Goal: Feedback & Contribution: Submit feedback/report problem

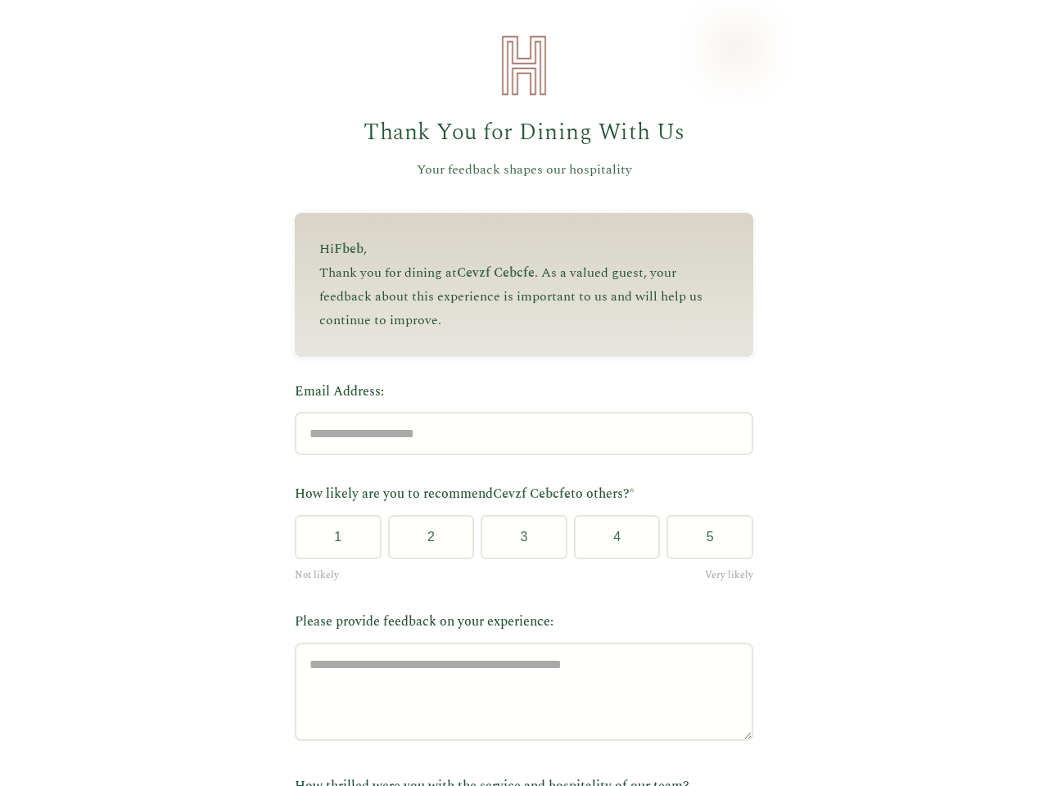
click at [517, 393] on label "Email Address:" at bounding box center [524, 392] width 459 height 21
click at [517, 412] on input "Email Address:" at bounding box center [524, 433] width 459 height 43
click at [517, 393] on label "Email Address:" at bounding box center [524, 392] width 459 height 21
click at [517, 412] on input "Email Address:" at bounding box center [524, 433] width 459 height 43
click at [332, 543] on button "1" at bounding box center [338, 537] width 87 height 44
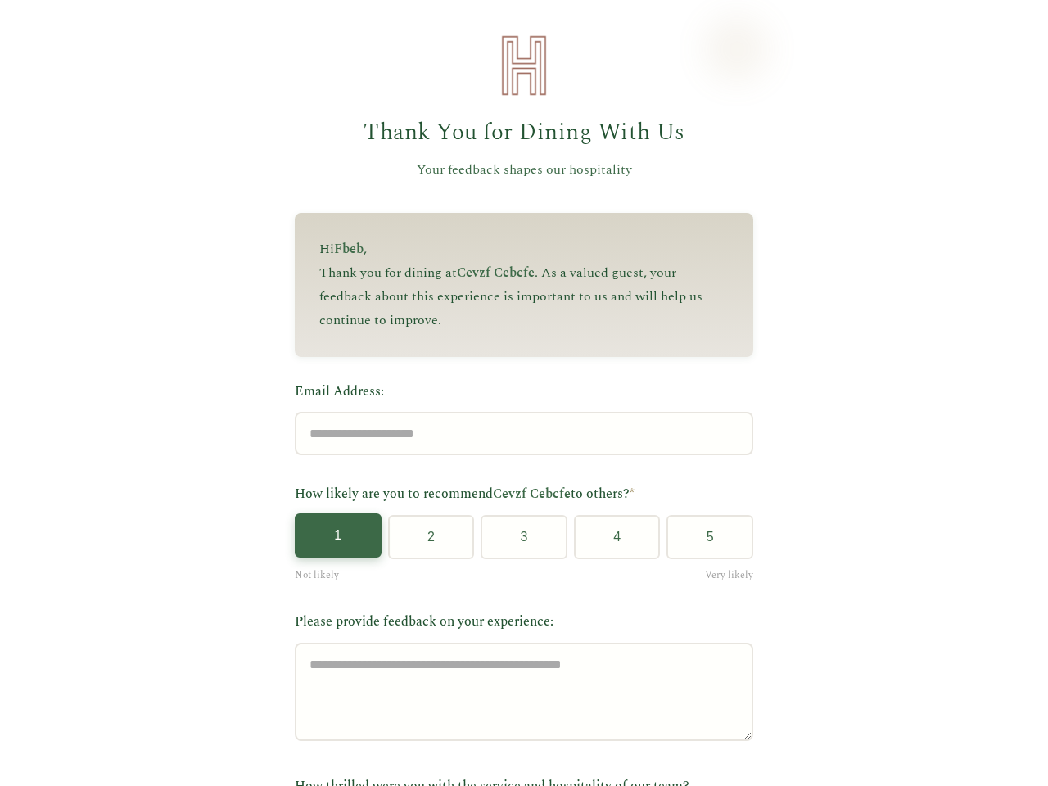
click at [424, 543] on button "2" at bounding box center [431, 537] width 87 height 44
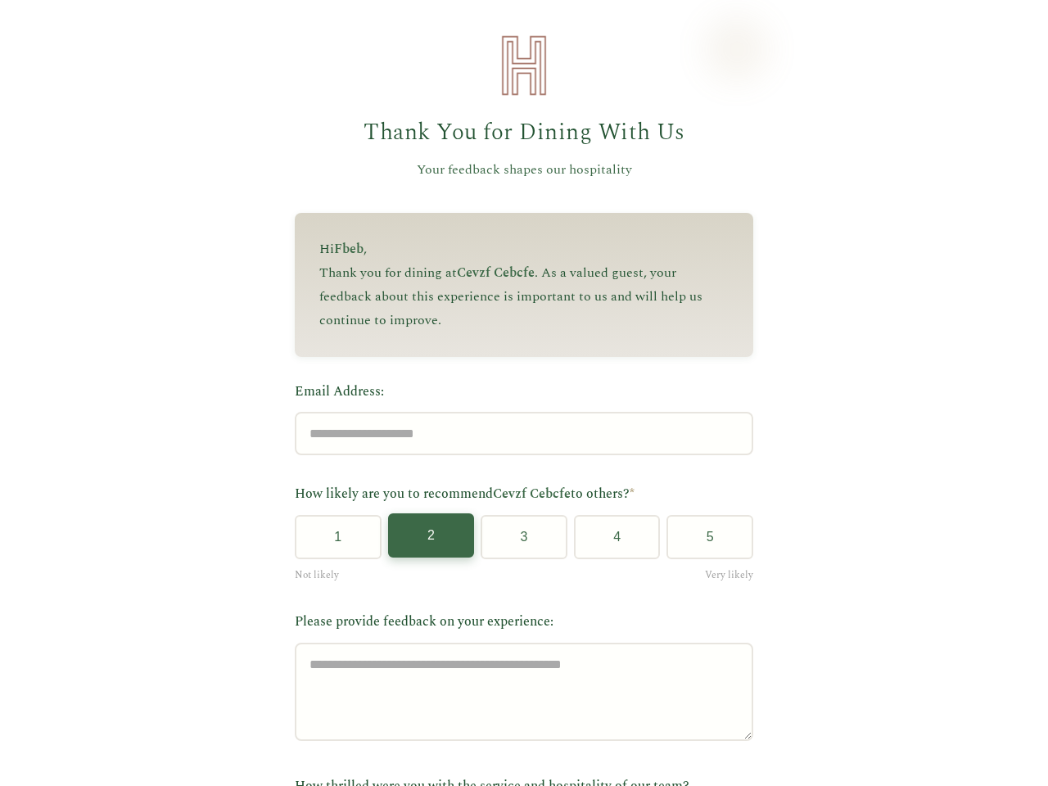
click at [518, 543] on button "3" at bounding box center [524, 537] width 87 height 44
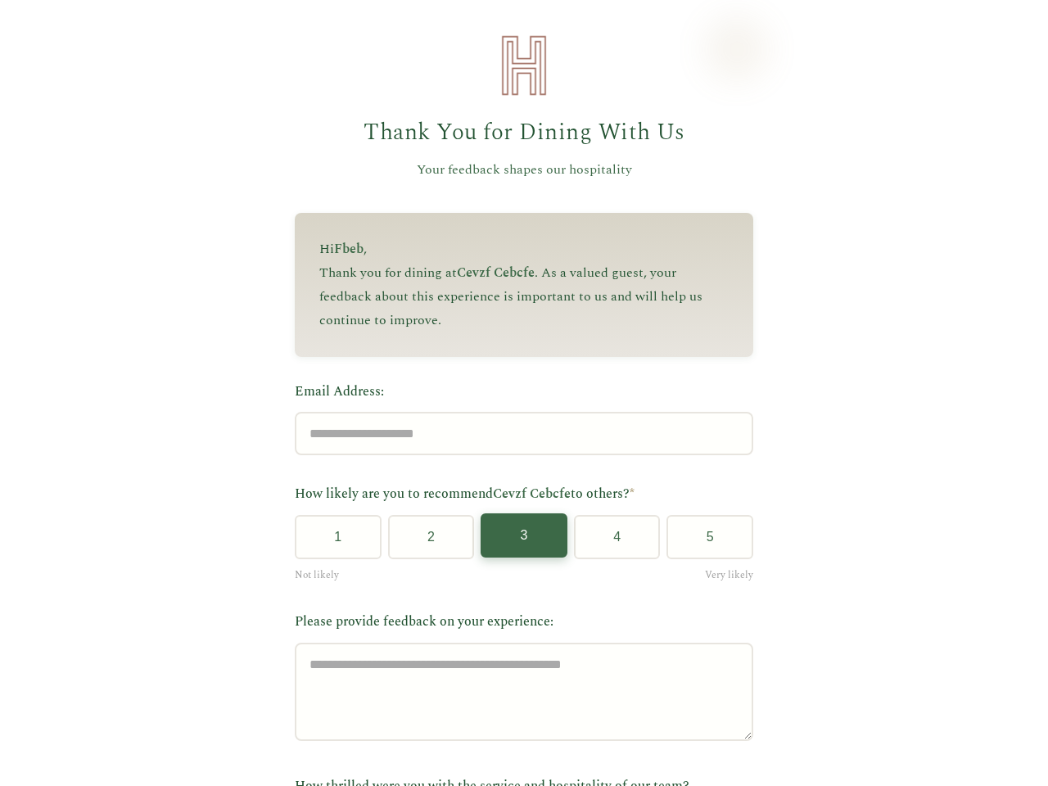
click at [610, 543] on button "4" at bounding box center [617, 537] width 87 height 44
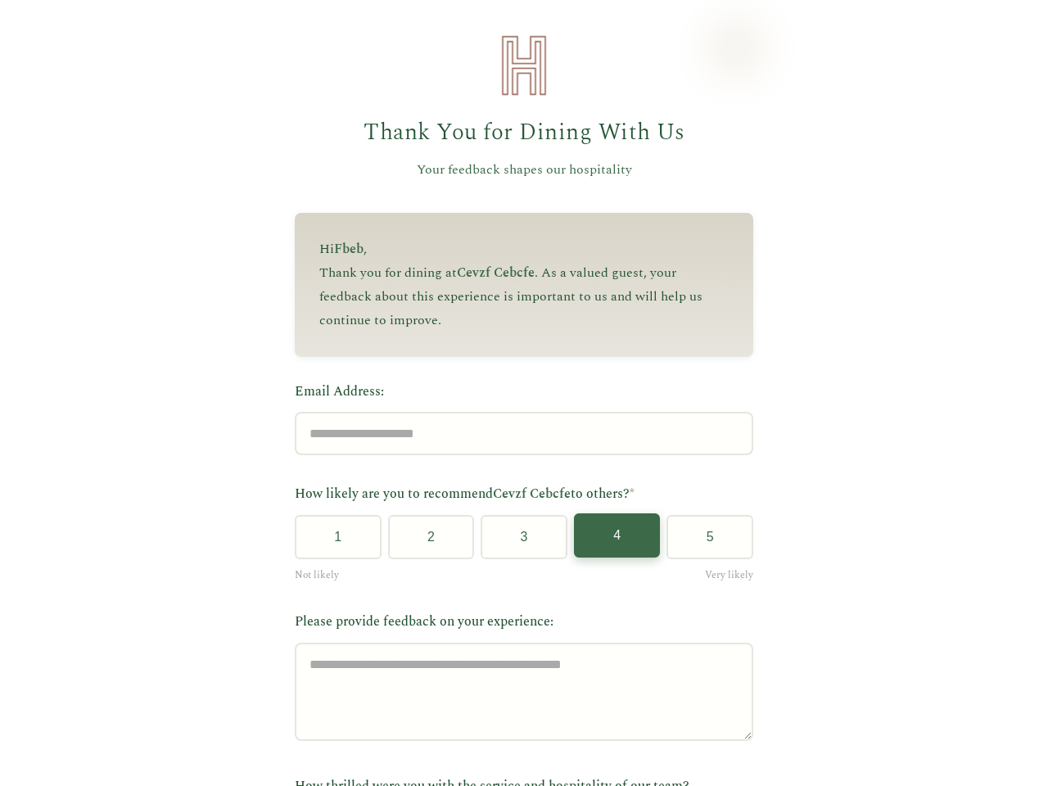
click at [703, 543] on button "5" at bounding box center [710, 537] width 87 height 44
